Goal: Information Seeking & Learning: Compare options

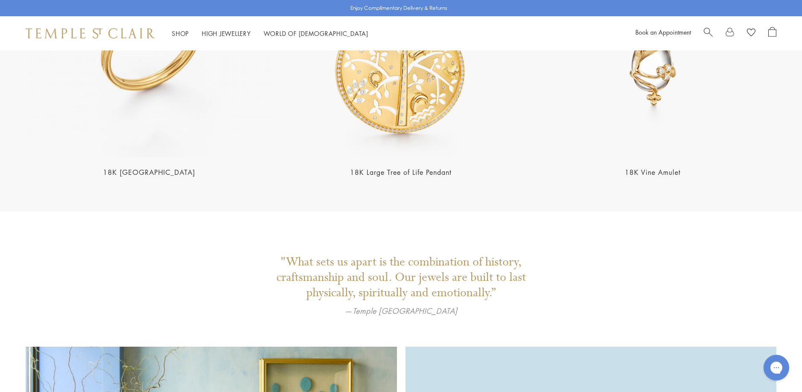
scroll to position [2760, 0]
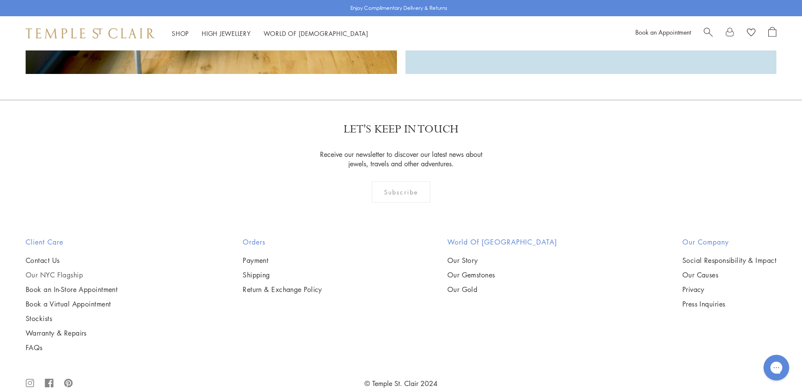
click at [41, 270] on link "Our NYC Flagship" at bounding box center [72, 274] width 92 height 9
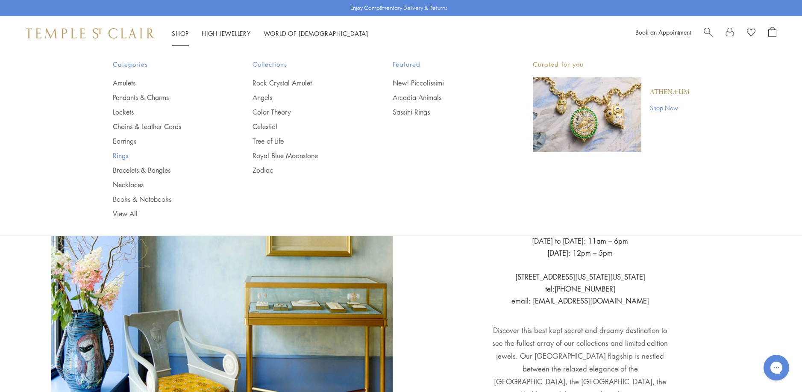
click at [121, 155] on link "Rings" at bounding box center [166, 155] width 106 height 9
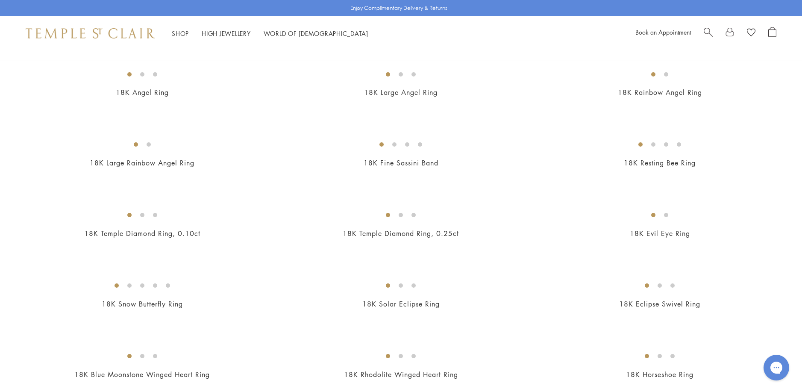
scroll to position [428, 0]
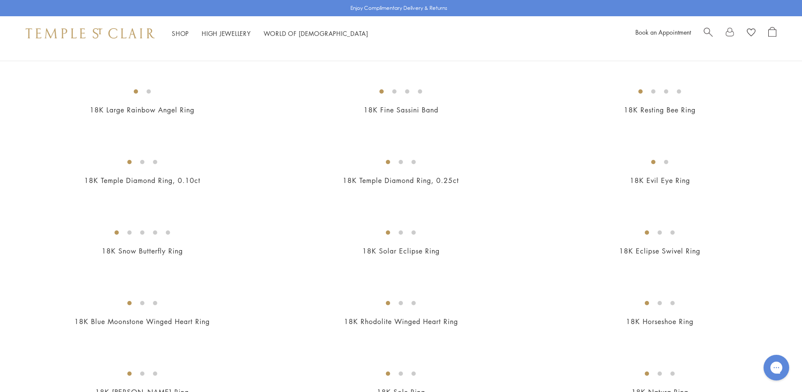
click at [0, 0] on img at bounding box center [0, 0] width 0 height 0
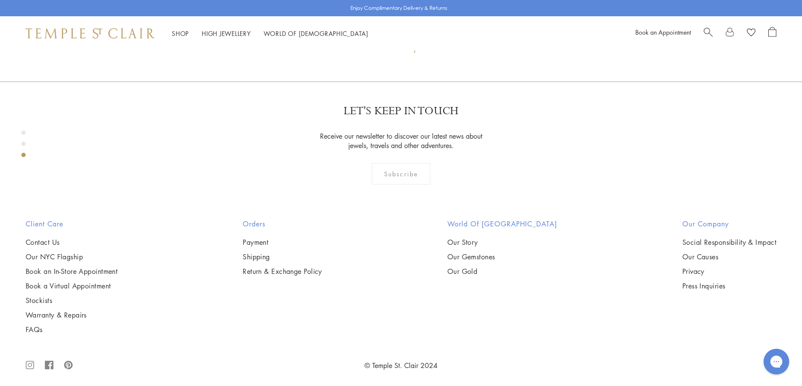
scroll to position [991, 0]
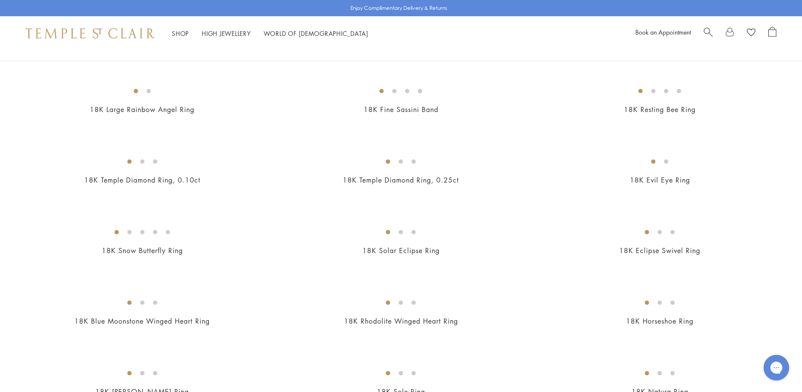
scroll to position [428, 0]
click at [0, 0] on img at bounding box center [0, 0] width 0 height 0
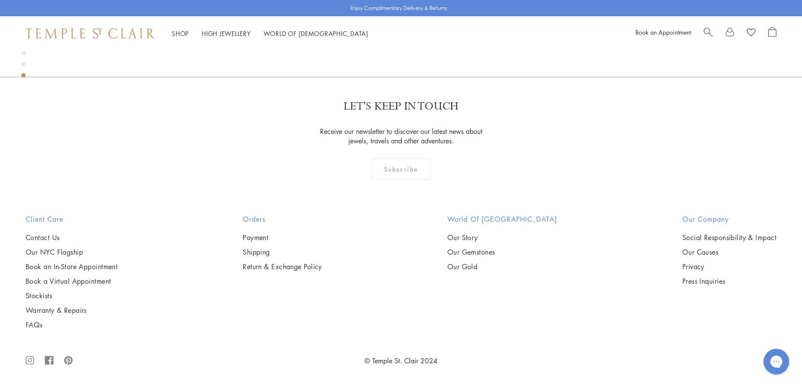
scroll to position [1247, 0]
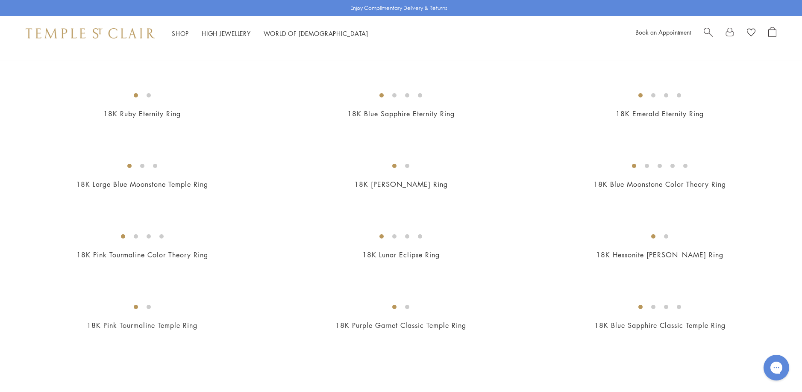
scroll to position [941, 0]
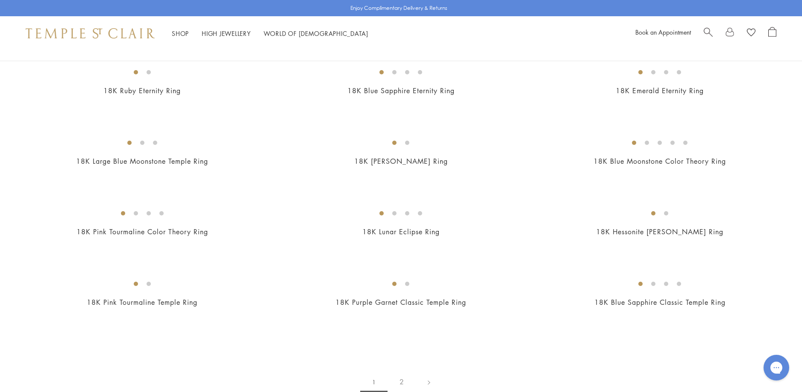
click at [0, 0] on img at bounding box center [0, 0] width 0 height 0
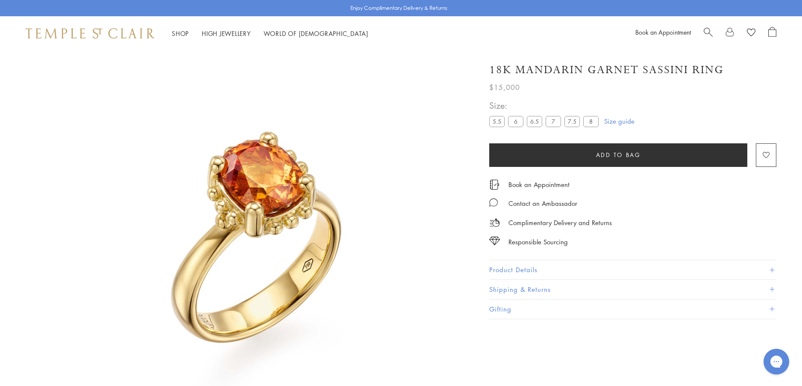
scroll to position [50, 0]
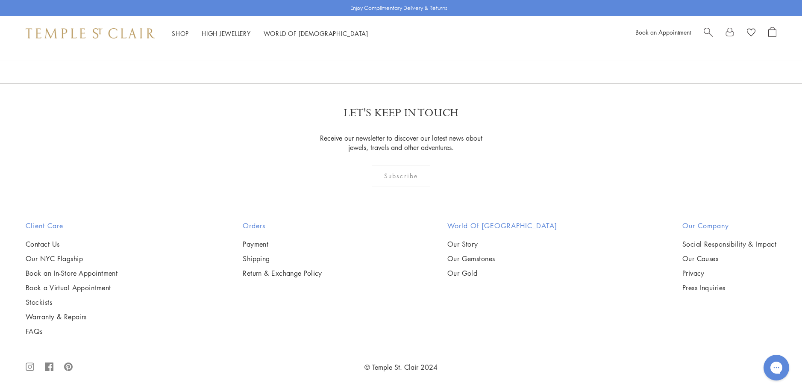
scroll to position [1881, 0]
click at [0, 0] on img at bounding box center [0, 0] width 0 height 0
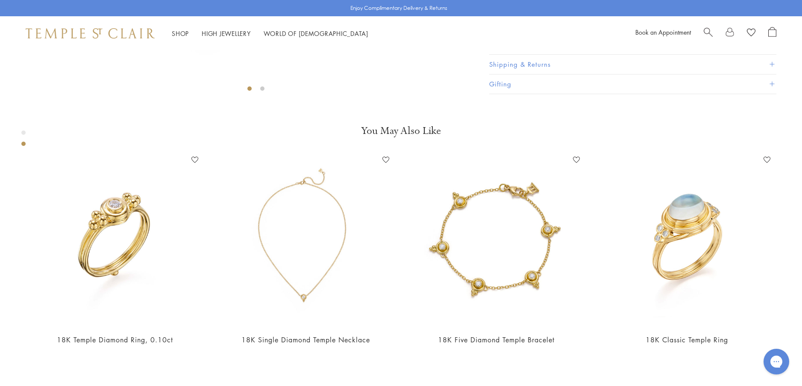
scroll to position [478, 0]
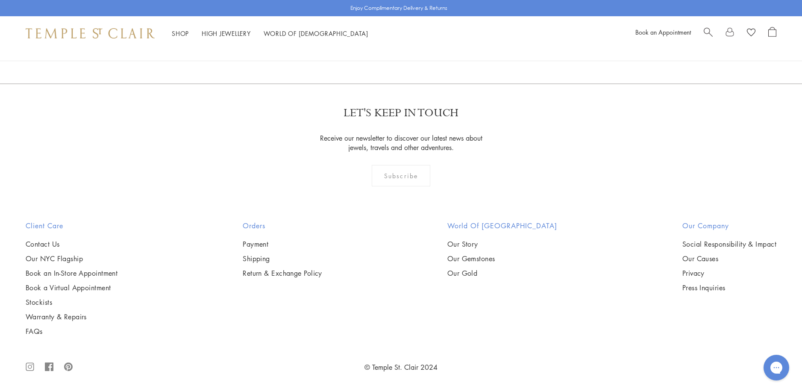
scroll to position [2480, 0]
click at [0, 0] on img at bounding box center [0, 0] width 0 height 0
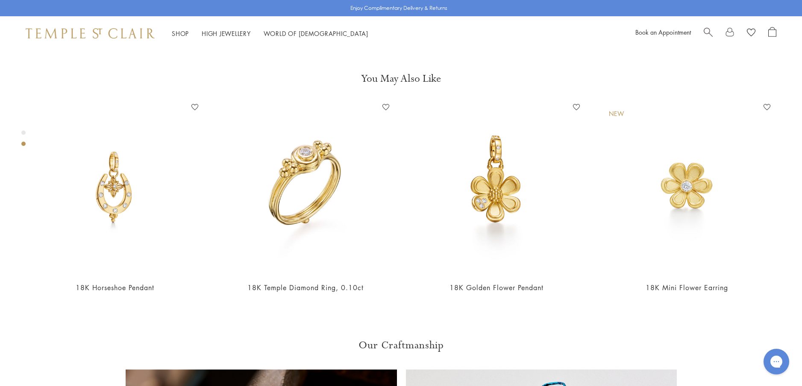
scroll to position [435, 0]
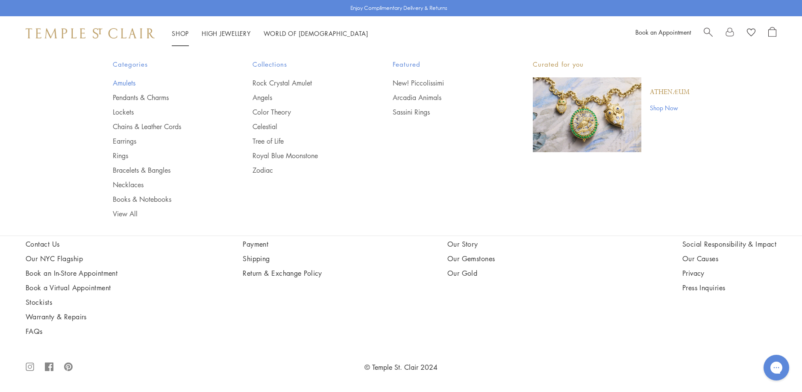
click at [125, 81] on link "Amulets" at bounding box center [166, 82] width 106 height 9
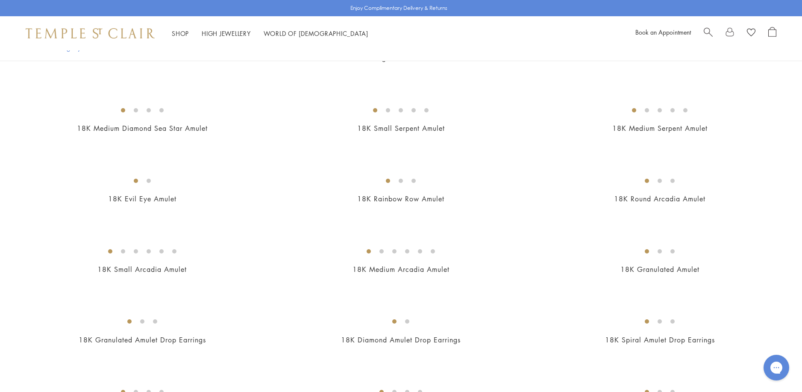
scroll to position [1325, 0]
click at [0, 0] on img at bounding box center [0, 0] width 0 height 0
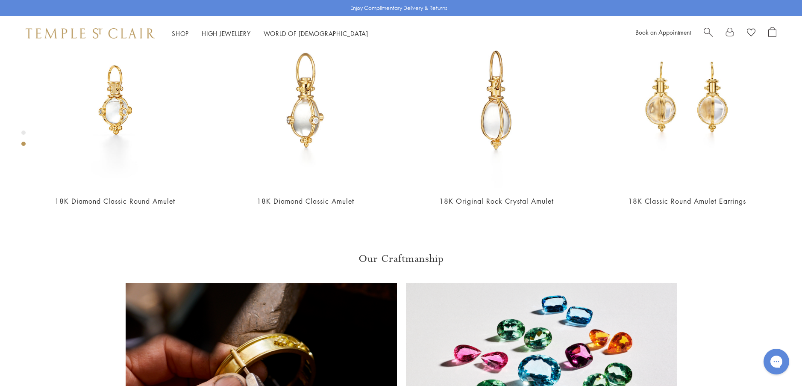
scroll to position [563, 0]
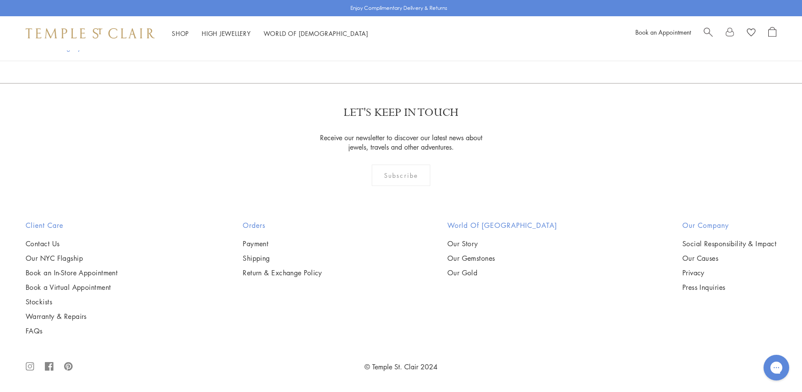
scroll to position [1925, 0]
click at [0, 0] on img at bounding box center [0, 0] width 0 height 0
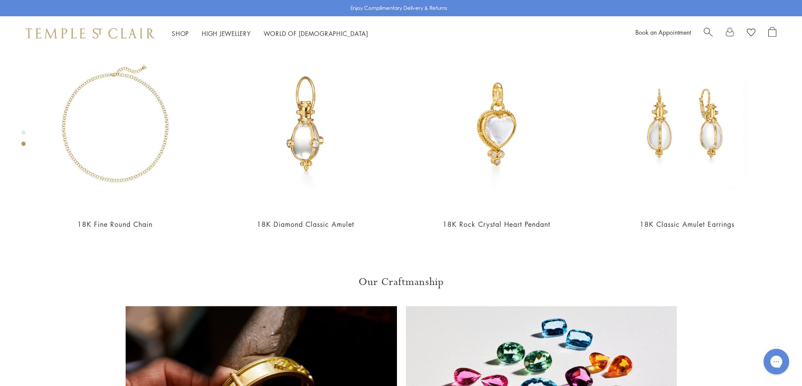
scroll to position [521, 0]
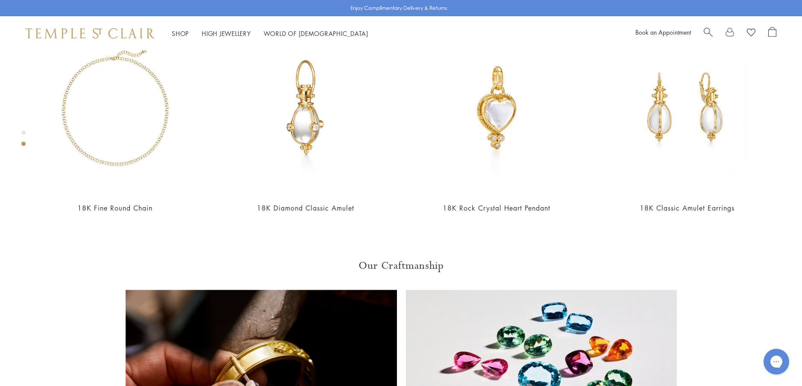
scroll to position [521, 0]
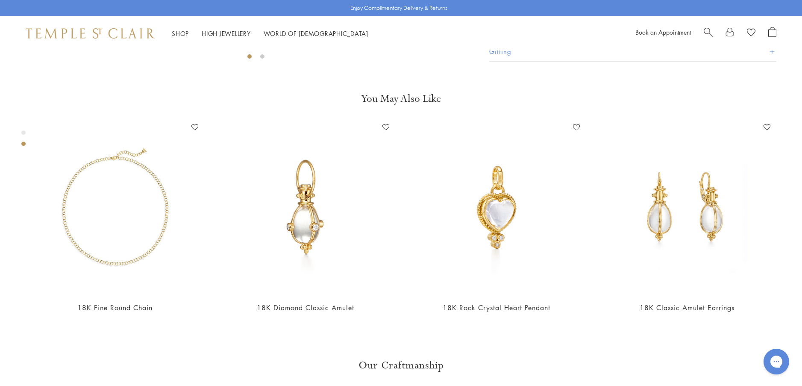
scroll to position [521, 0]
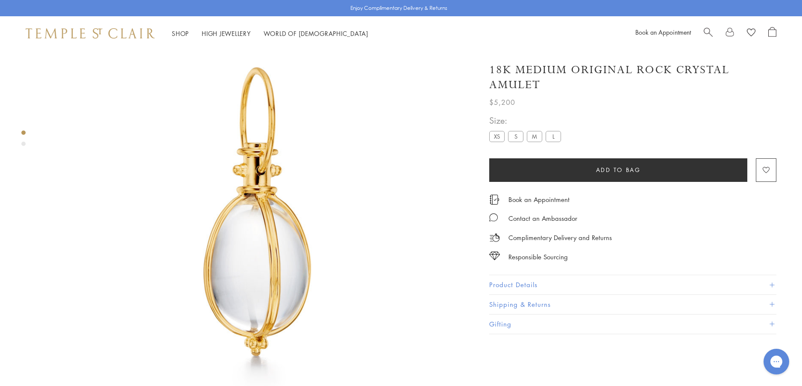
scroll to position [50, 0]
click at [494, 136] on label "XS" at bounding box center [496, 136] width 15 height 11
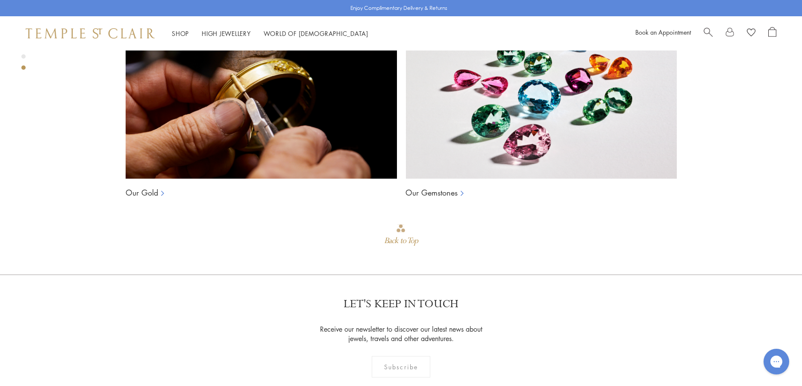
scroll to position [820, 0]
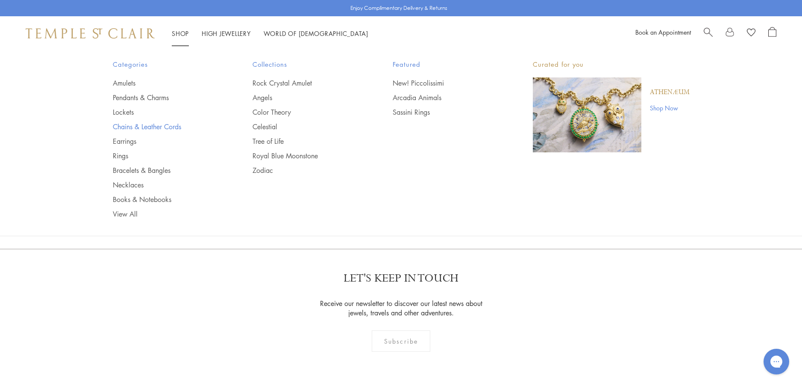
click at [146, 125] on link "Chains & Leather Cords" at bounding box center [166, 126] width 106 height 9
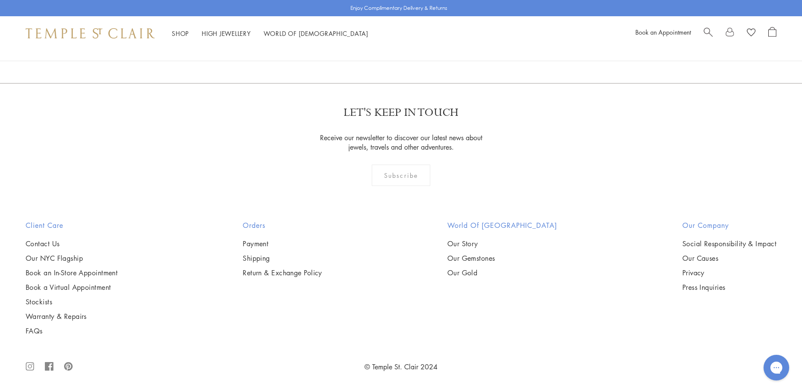
scroll to position [684, 0]
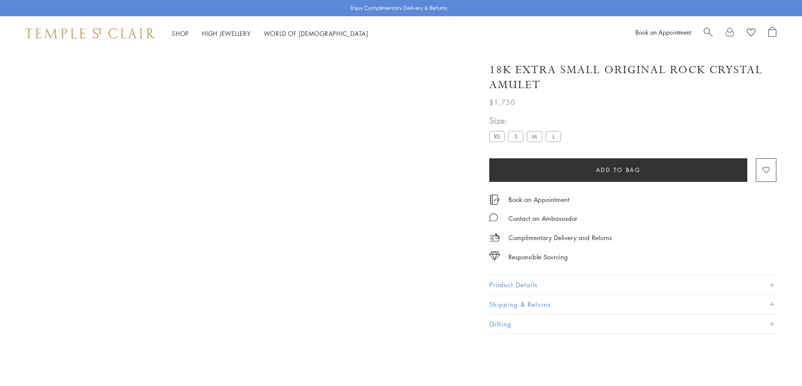
scroll to position [820, 0]
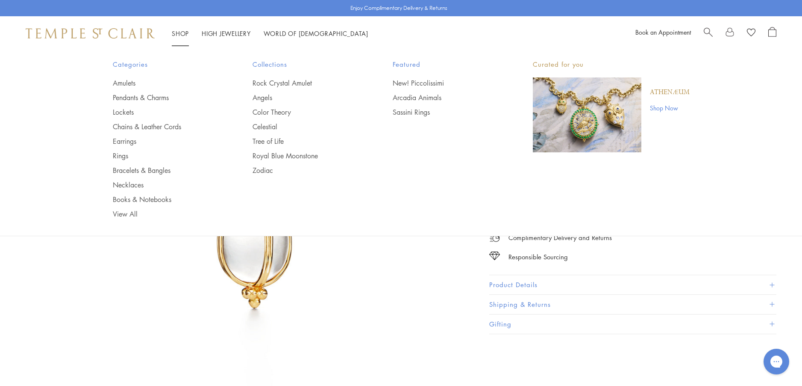
scroll to position [50, 0]
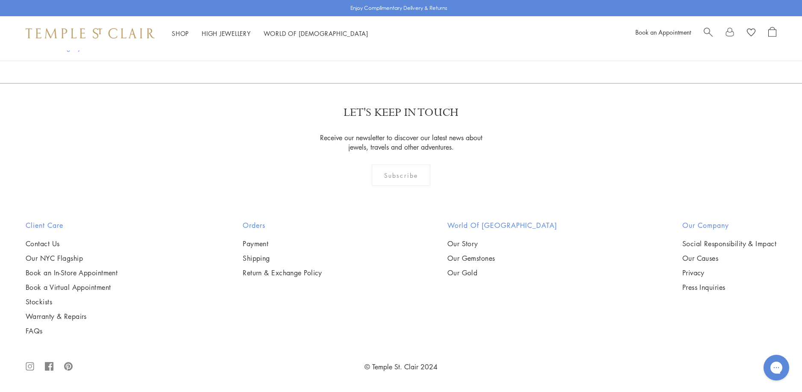
scroll to position [2226, 0]
click at [0, 0] on img at bounding box center [0, 0] width 0 height 0
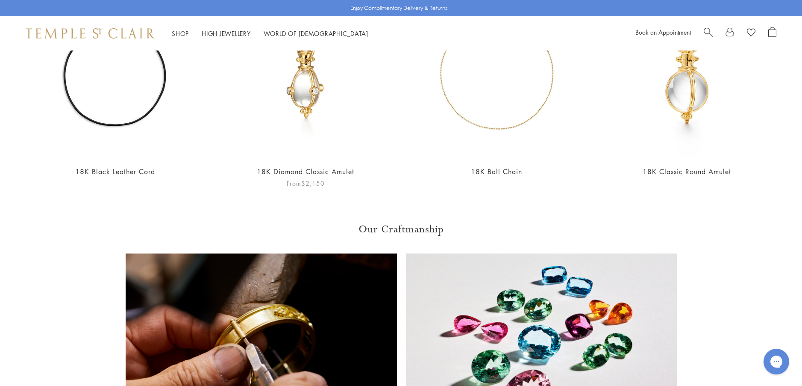
scroll to position [606, 0]
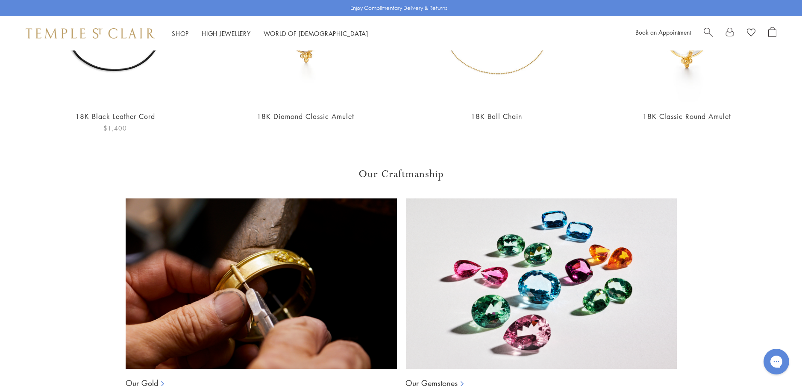
click at [106, 104] on div "18K Black Leather Cord Add to Wishlist $1,400" at bounding box center [115, 30] width 174 height 203
click at [103, 69] on img at bounding box center [115, 16] width 174 height 174
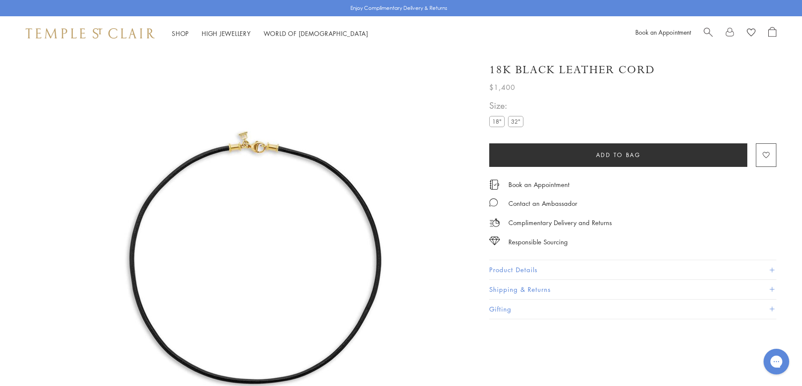
scroll to position [50, 0]
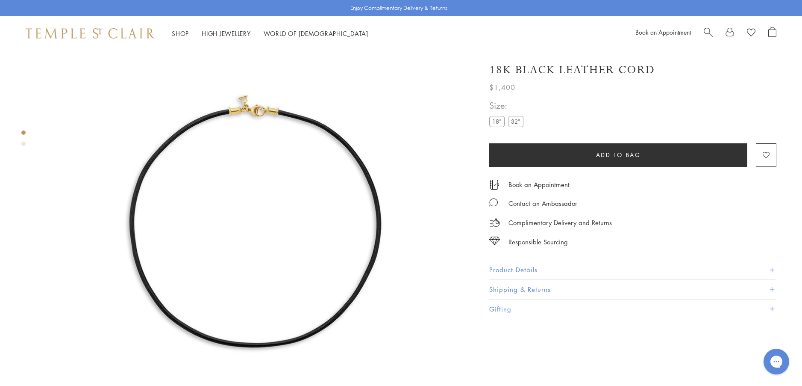
click at [513, 124] on label "32"" at bounding box center [515, 121] width 15 height 11
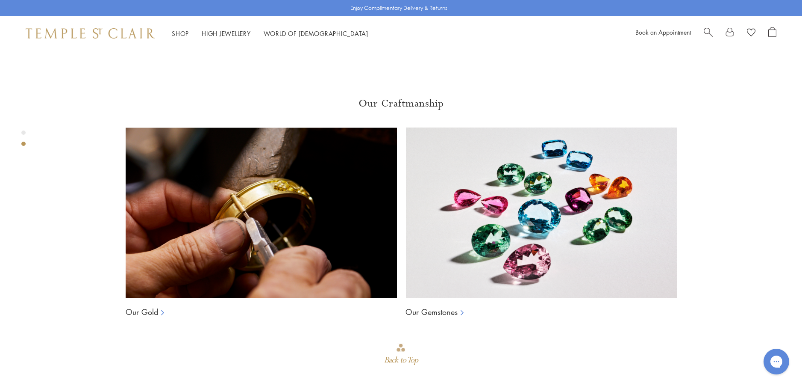
scroll to position [513, 0]
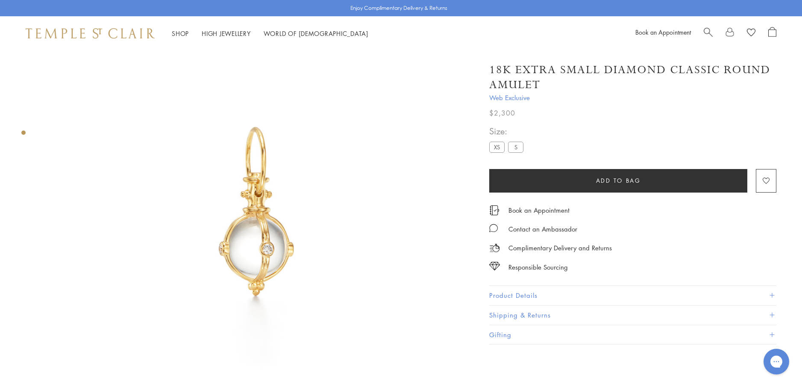
scroll to position [50, 0]
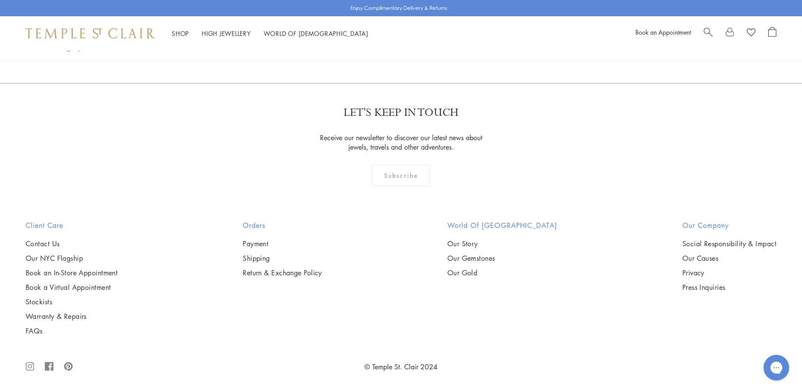
click at [0, 0] on img at bounding box center [0, 0] width 0 height 0
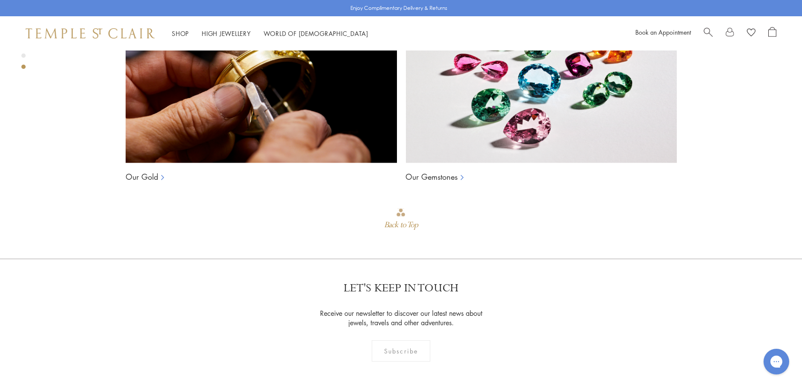
scroll to position [820, 0]
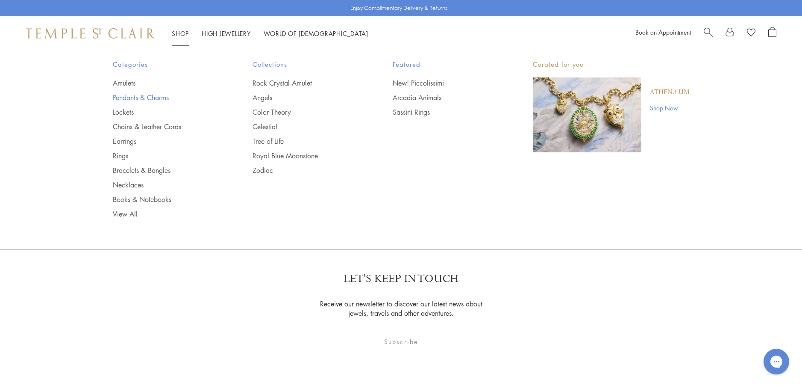
click at [136, 100] on link "Pendants & Charms" at bounding box center [166, 97] width 106 height 9
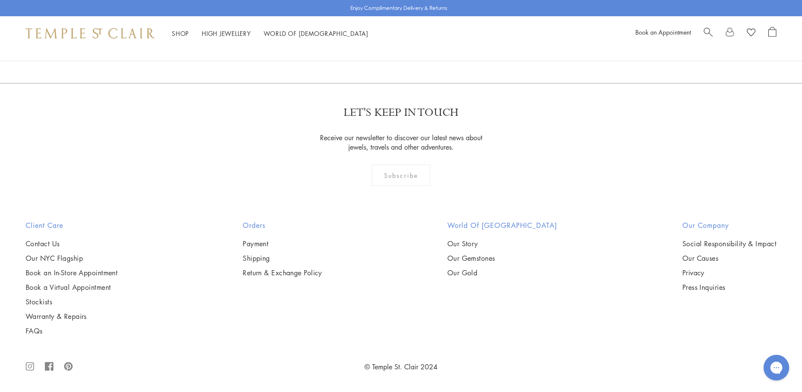
scroll to position [6626, 0]
click at [387, 49] on link "2" at bounding box center [388, 37] width 28 height 24
click at [0, 0] on img at bounding box center [0, 0] width 0 height 0
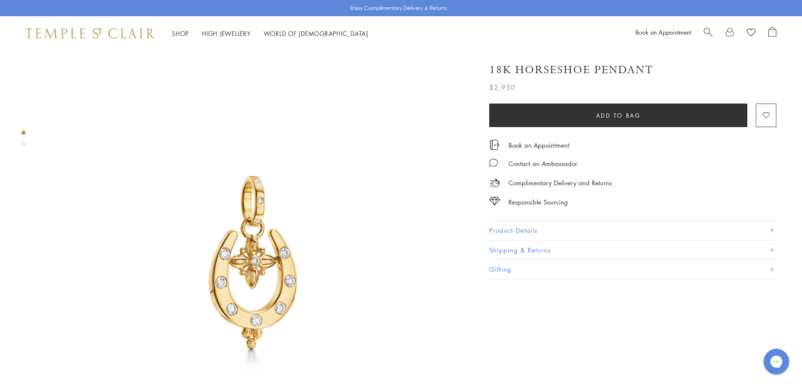
click at [493, 226] on button "Product Details" at bounding box center [632, 230] width 287 height 19
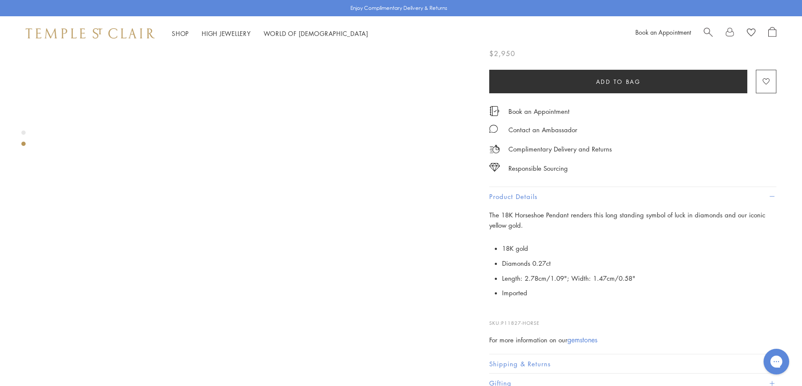
scroll to position [513, 0]
